Goal: Task Accomplishment & Management: Use online tool/utility

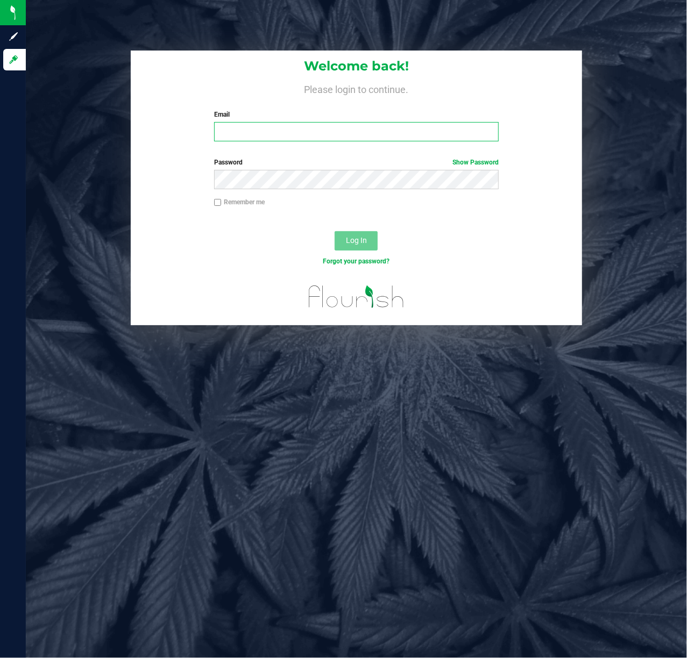
click at [313, 132] on input "Email" at bounding box center [356, 131] width 285 height 19
type input "[EMAIL_ADDRESS][DOMAIN_NAME]"
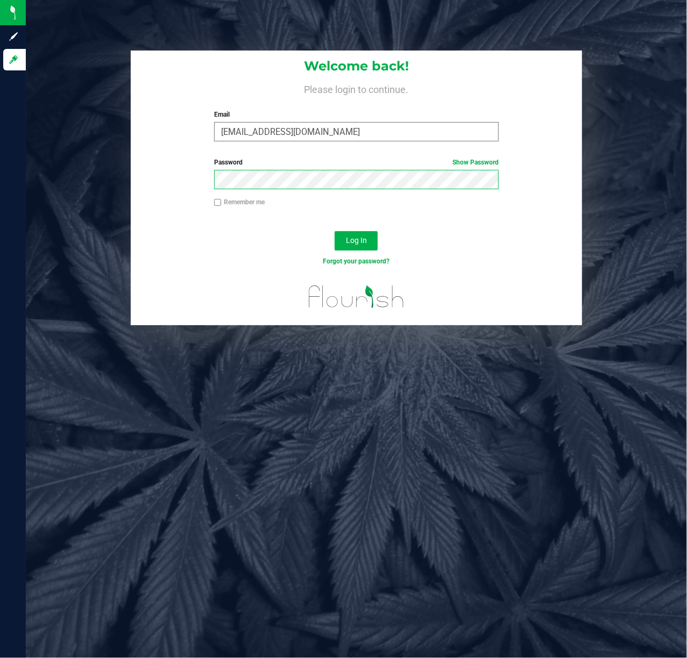
click at [335, 231] on button "Log In" at bounding box center [356, 240] width 43 height 19
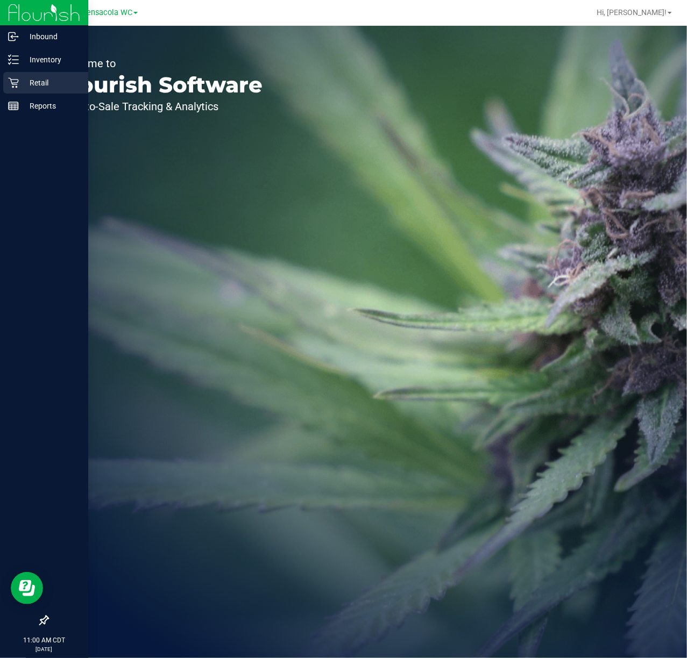
click at [11, 85] on icon at bounding box center [13, 82] width 11 height 11
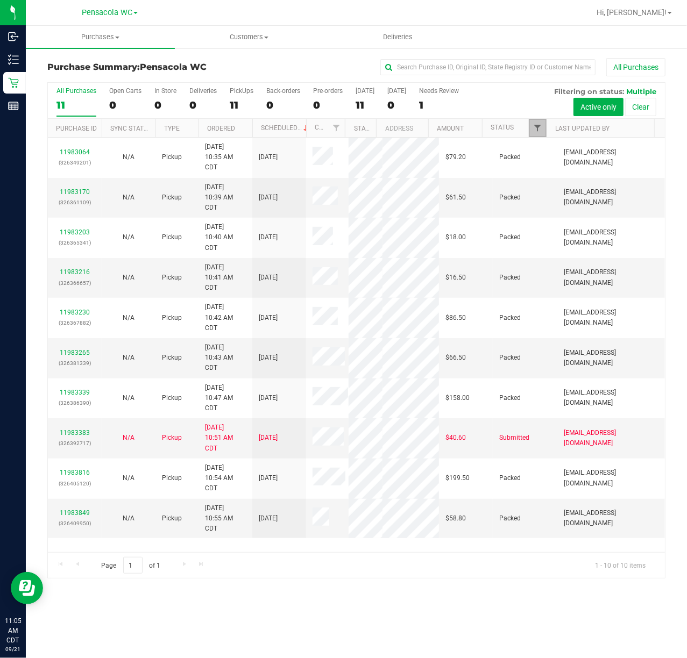
click at [537, 128] on span "Filter" at bounding box center [537, 128] width 9 height 9
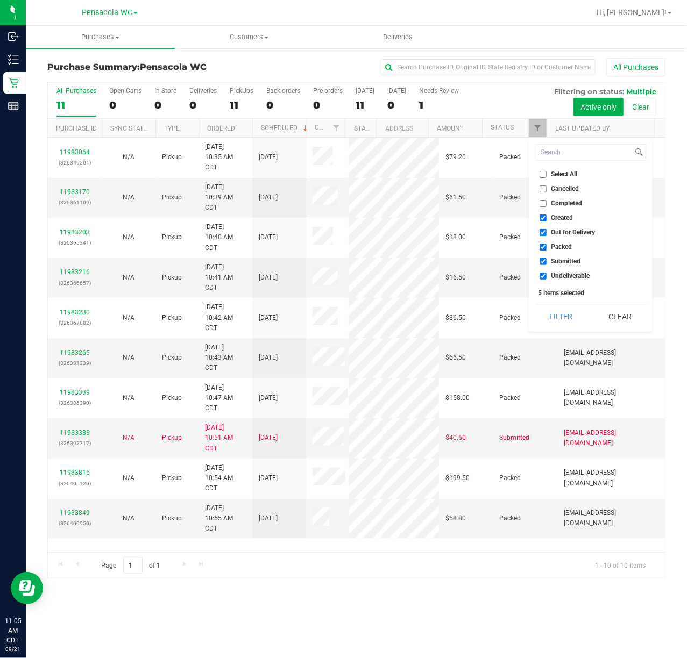
click at [562, 171] on span "Select All" at bounding box center [564, 174] width 26 height 6
click at [546, 171] on input "Select All" at bounding box center [542, 174] width 7 height 7
checkbox input "true"
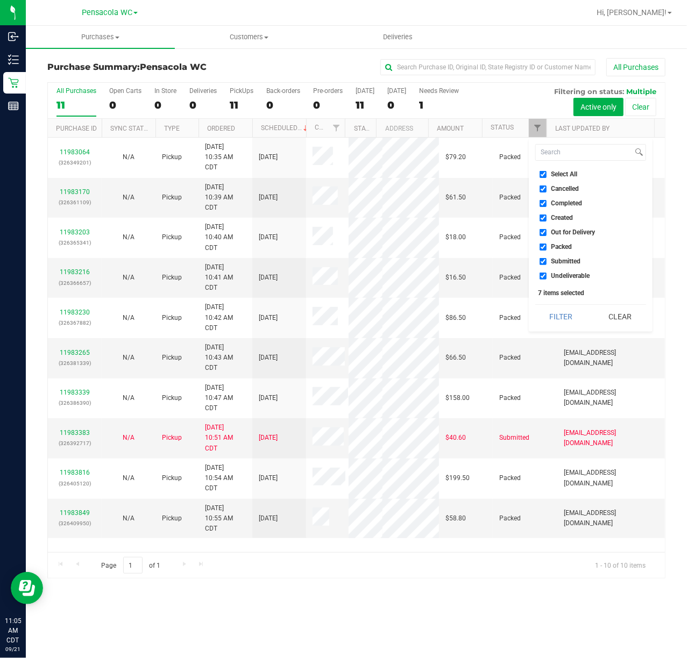
click at [564, 171] on span "Select All" at bounding box center [564, 174] width 26 height 6
click at [546, 171] on input "Select All" at bounding box center [542, 174] width 7 height 7
checkbox input "false"
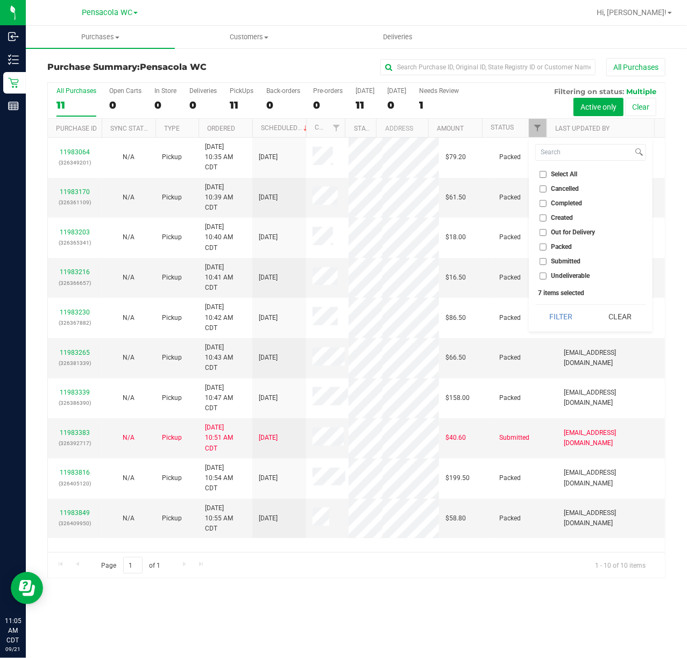
checkbox input "false"
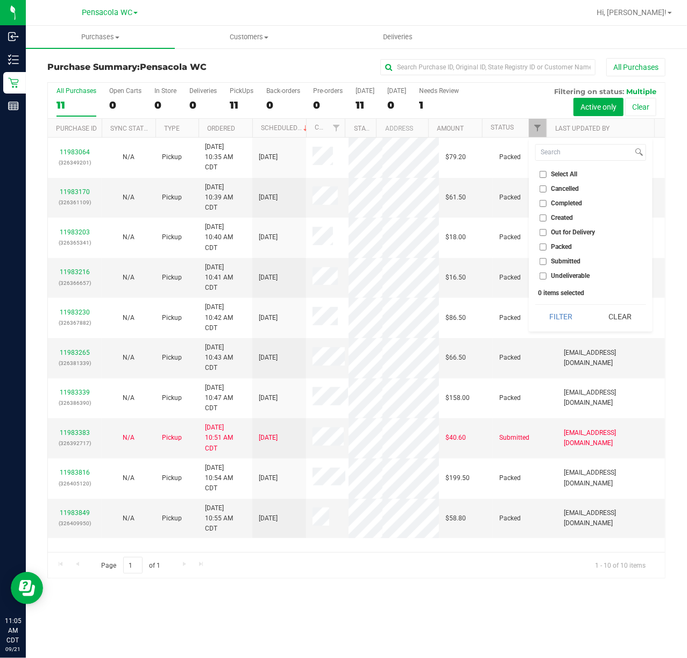
click at [573, 262] on span "Submitted" at bounding box center [566, 261] width 30 height 6
click at [546, 262] on input "Submitted" at bounding box center [542, 261] width 7 height 7
checkbox input "true"
click at [551, 311] on button "Filter" at bounding box center [561, 317] width 52 height 24
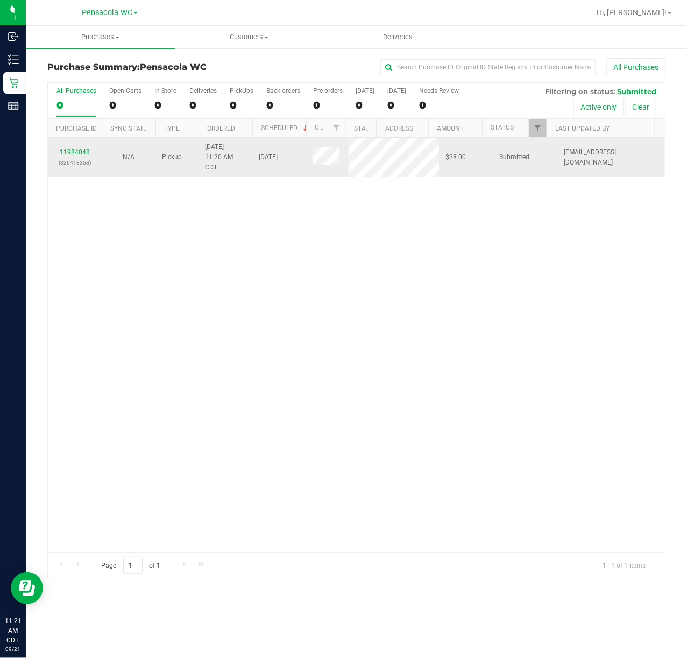
click at [80, 156] on div "11984048 (326418358)" at bounding box center [74, 157] width 41 height 20
click at [78, 148] on link "11984048" at bounding box center [75, 152] width 30 height 8
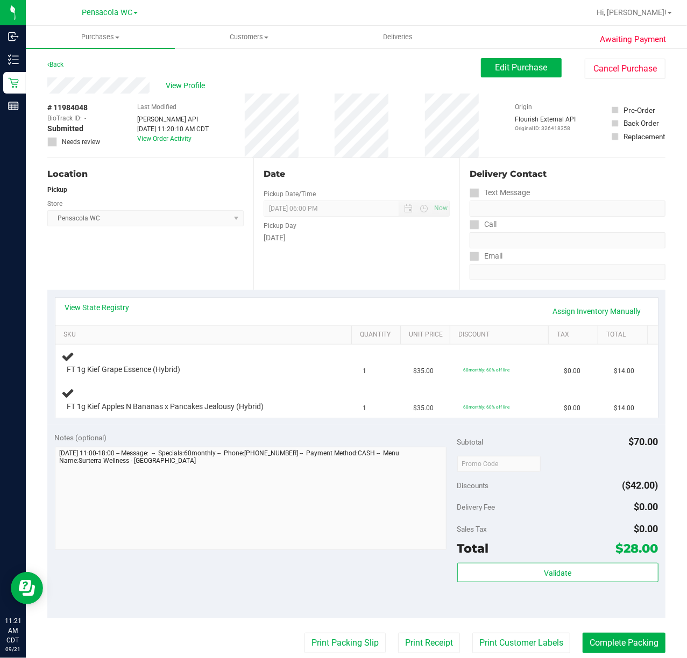
click at [171, 434] on div "Notes (optional)" at bounding box center [256, 437] width 402 height 11
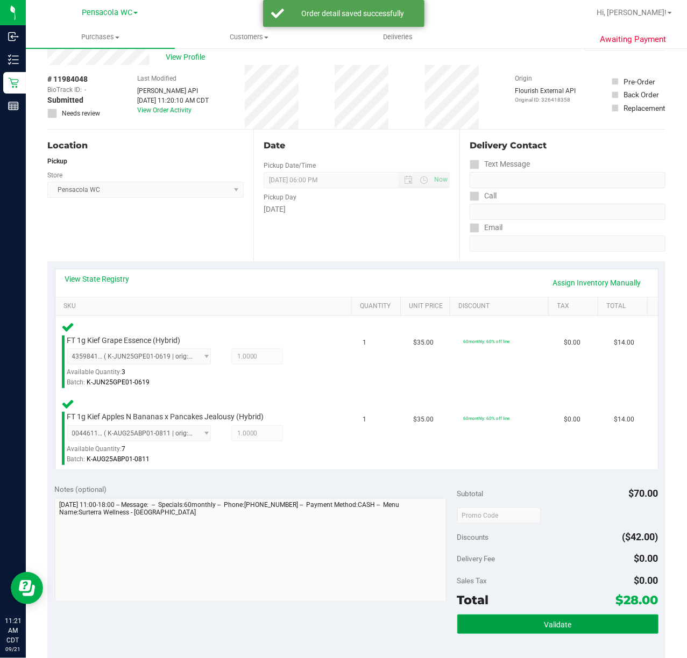
click at [583, 618] on button "Validate" at bounding box center [557, 624] width 201 height 19
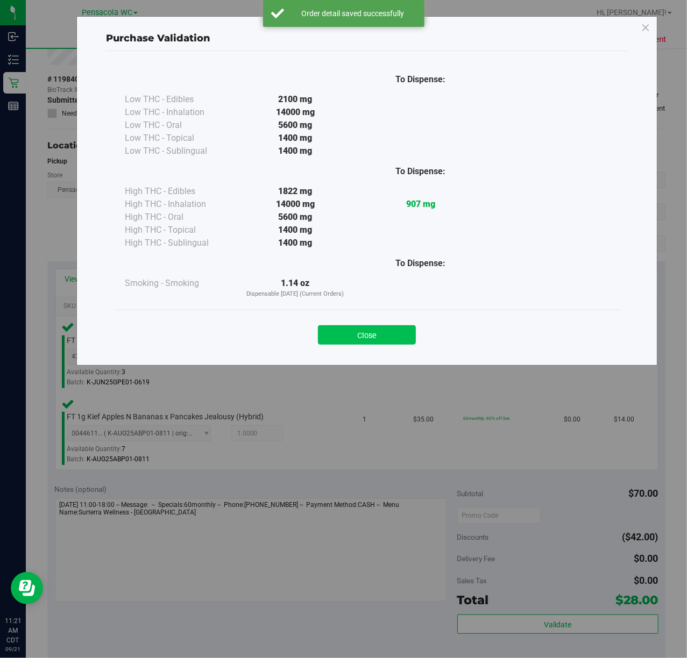
click at [364, 328] on button "Close" at bounding box center [367, 334] width 98 height 19
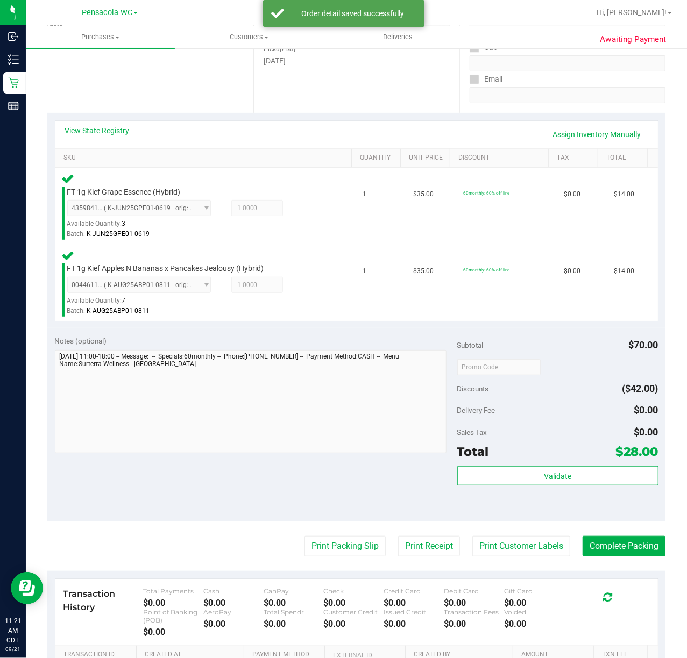
scroll to position [183, 0]
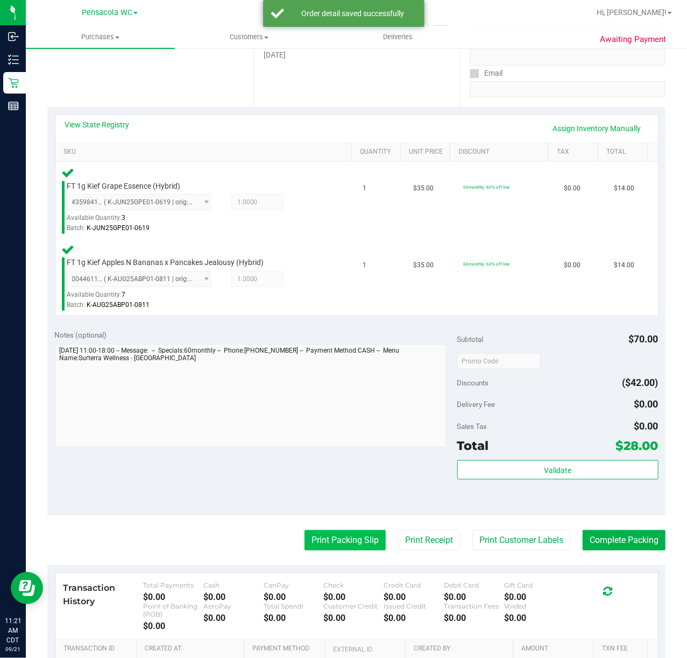
click at [325, 542] on button "Print Packing Slip" at bounding box center [344, 540] width 81 height 20
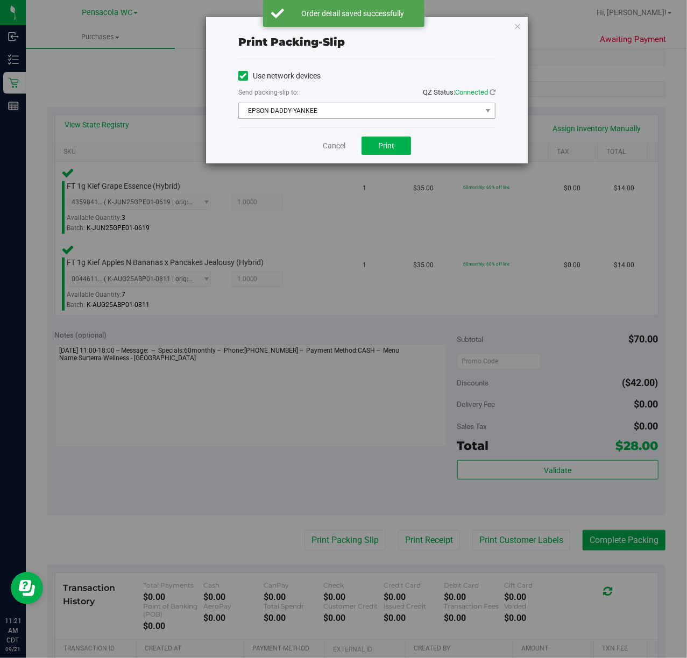
click at [373, 110] on span "EPSON-DADDY-YANKEE" at bounding box center [360, 110] width 243 height 15
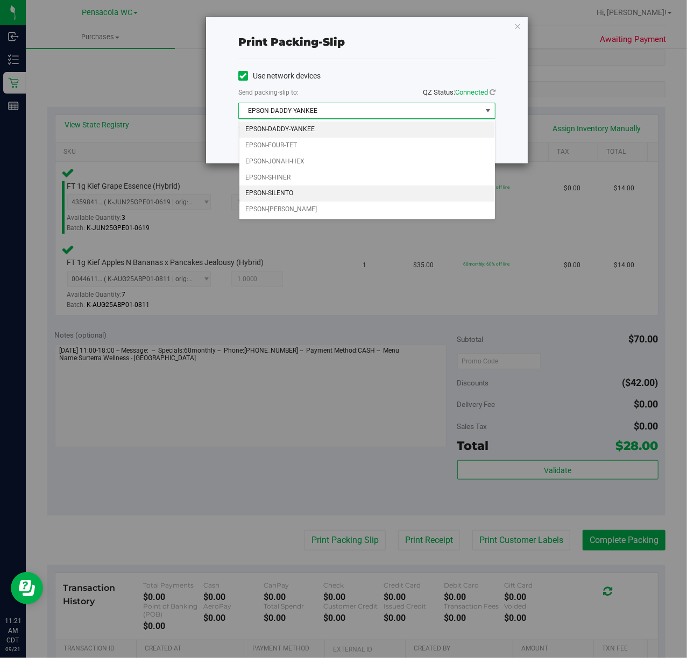
click at [283, 195] on li "EPSON-SILENTO" at bounding box center [366, 194] width 255 height 16
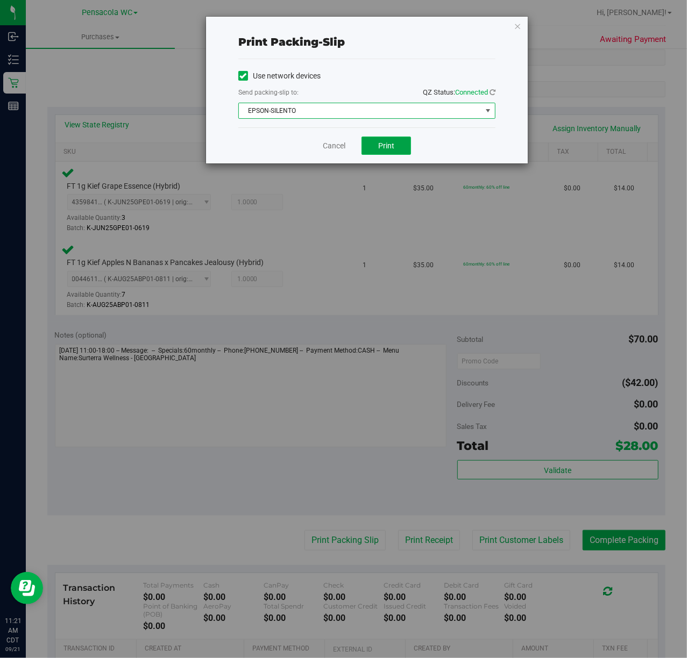
click at [402, 148] on button "Print" at bounding box center [385, 146] width 49 height 18
click at [518, 26] on icon "button" at bounding box center [518, 25] width 8 height 13
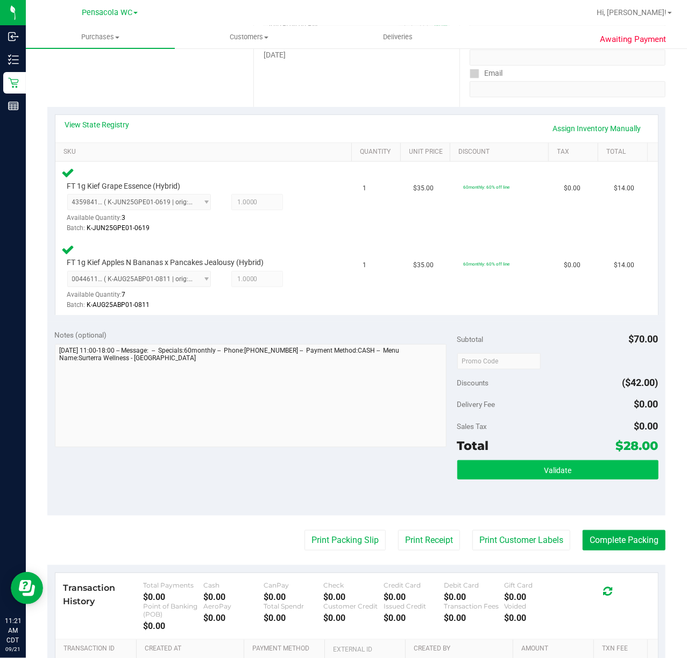
click at [592, 463] on button "Validate" at bounding box center [557, 469] width 201 height 19
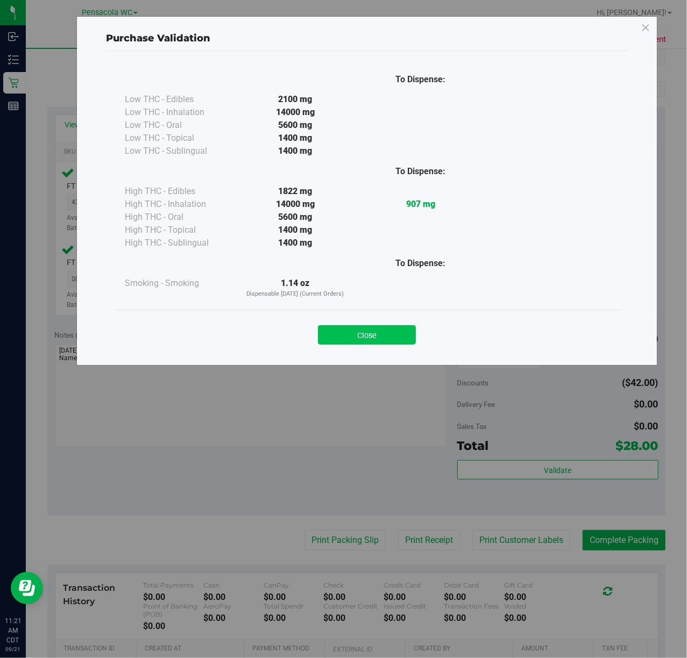
click at [394, 333] on button "Close" at bounding box center [367, 334] width 98 height 19
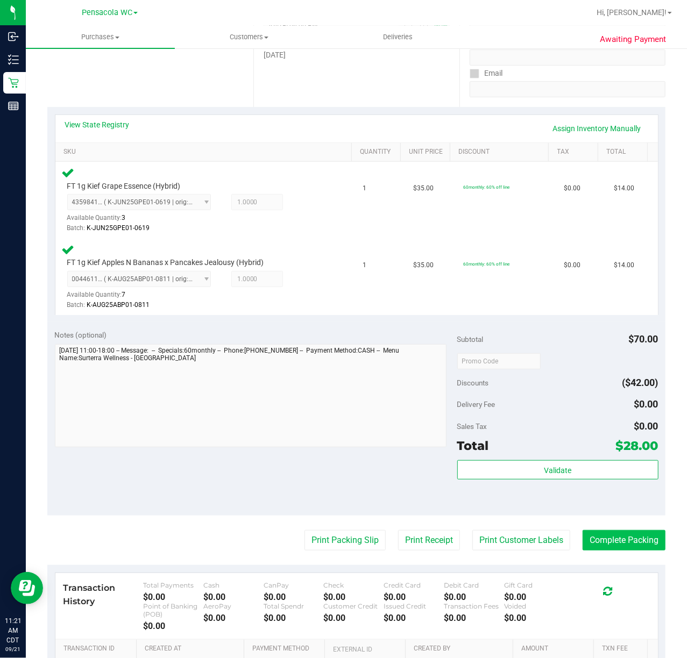
click at [634, 541] on button "Complete Packing" at bounding box center [623, 540] width 83 height 20
